Goal: Check status: Check status

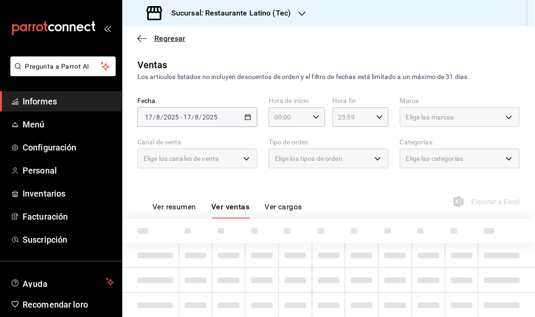
click at [169, 41] on font "Regresar" at bounding box center [169, 38] width 31 height 9
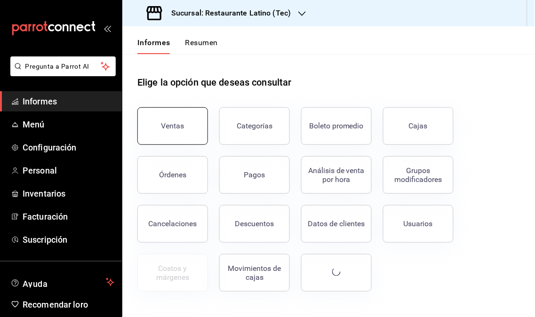
click at [150, 107] on div "Ventas" at bounding box center [167, 120] width 82 height 49
click at [150, 110] on button "Ventas" at bounding box center [172, 126] width 71 height 38
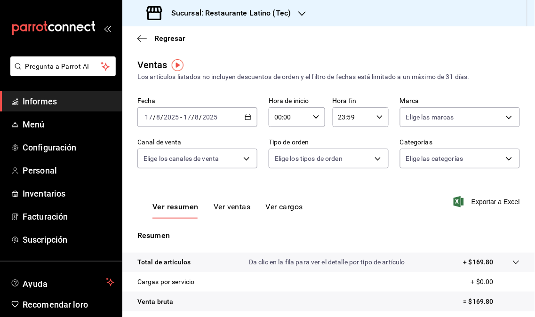
click at [303, 12] on icon "button" at bounding box center [302, 13] width 8 height 5
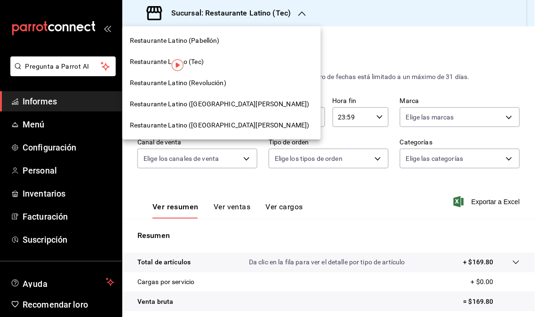
click at [301, 30] on div at bounding box center [267, 158] width 535 height 317
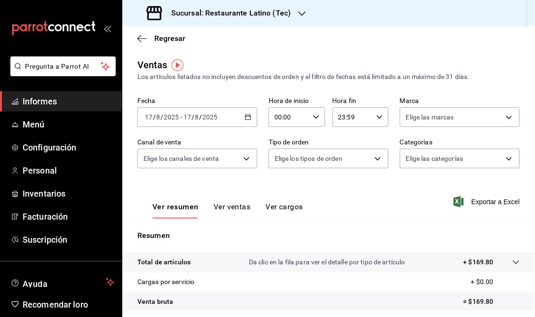
click at [301, 15] on icon "button" at bounding box center [302, 14] width 8 height 8
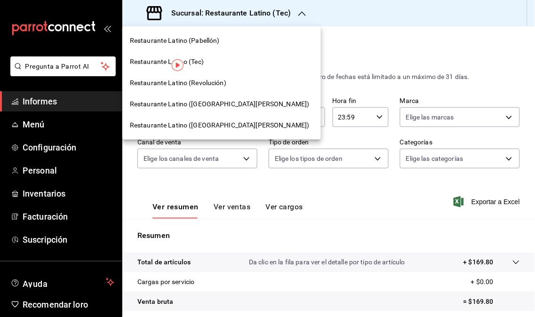
click at [303, 56] on div at bounding box center [267, 158] width 535 height 317
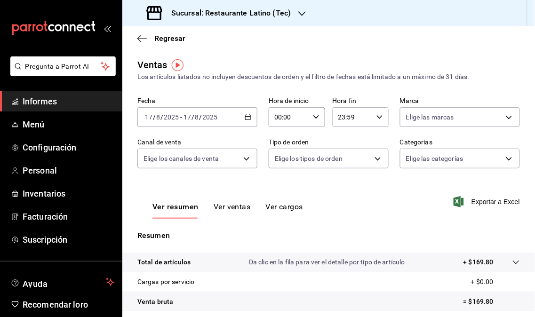
click at [299, 3] on div "Sucursal: Restaurante Latino (Tec)" at bounding box center [220, 13] width 180 height 26
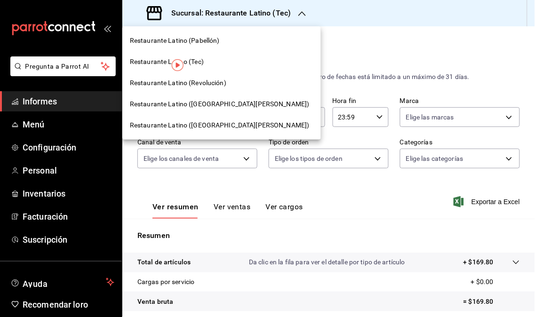
click at [195, 72] on div "Restaurante Latino (Revolución)" at bounding box center [221, 82] width 198 height 21
